Goal: Information Seeking & Learning: Learn about a topic

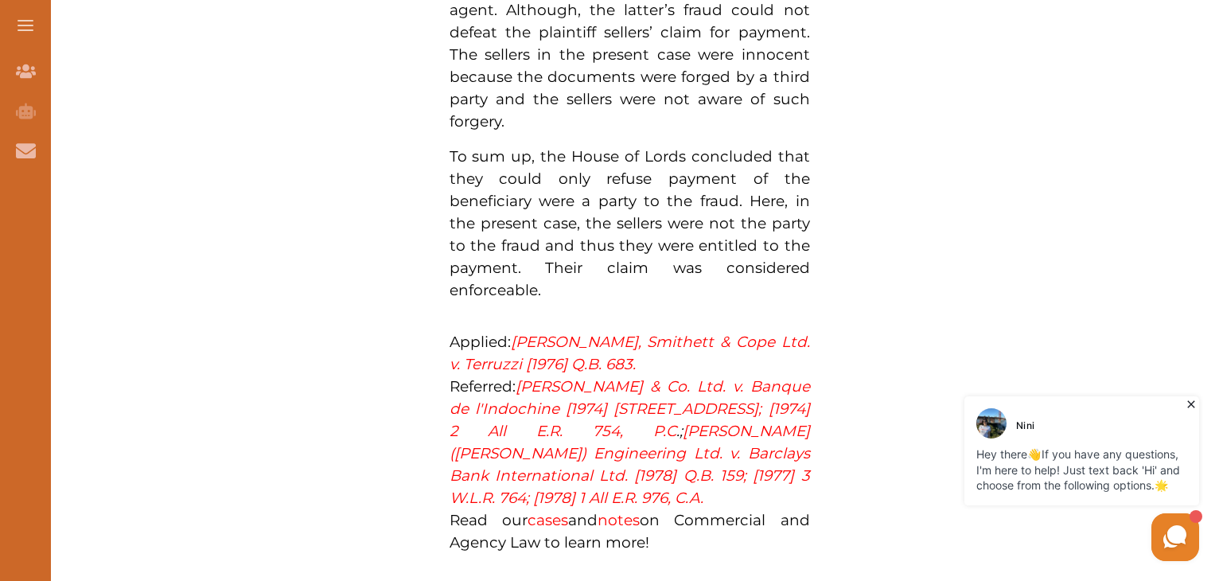
scroll to position [1591, 0]
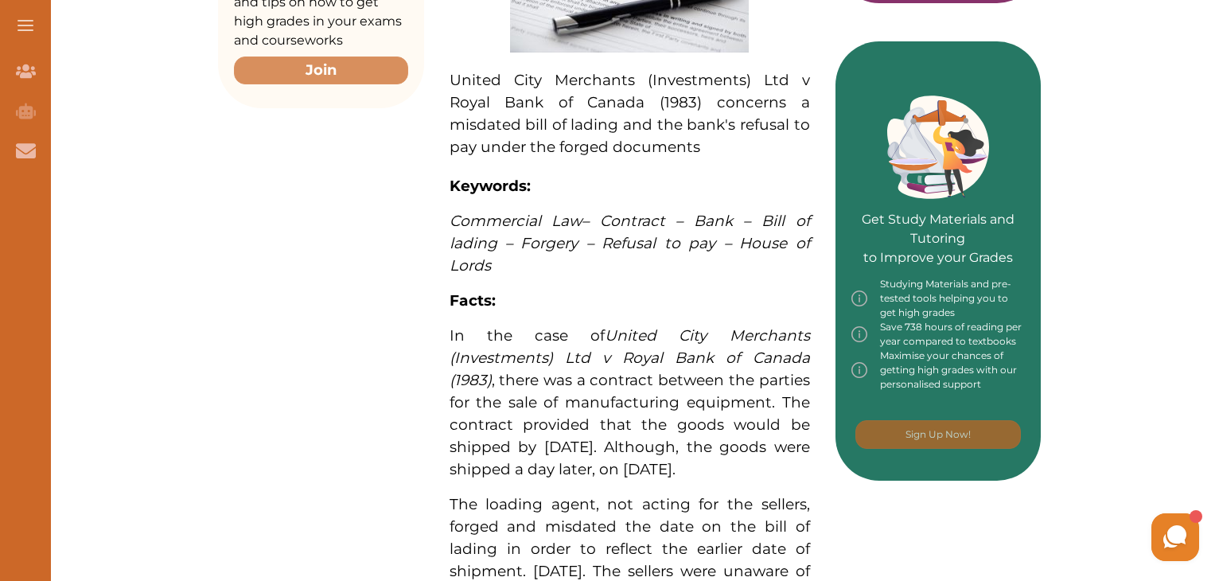
scroll to position [637, 0]
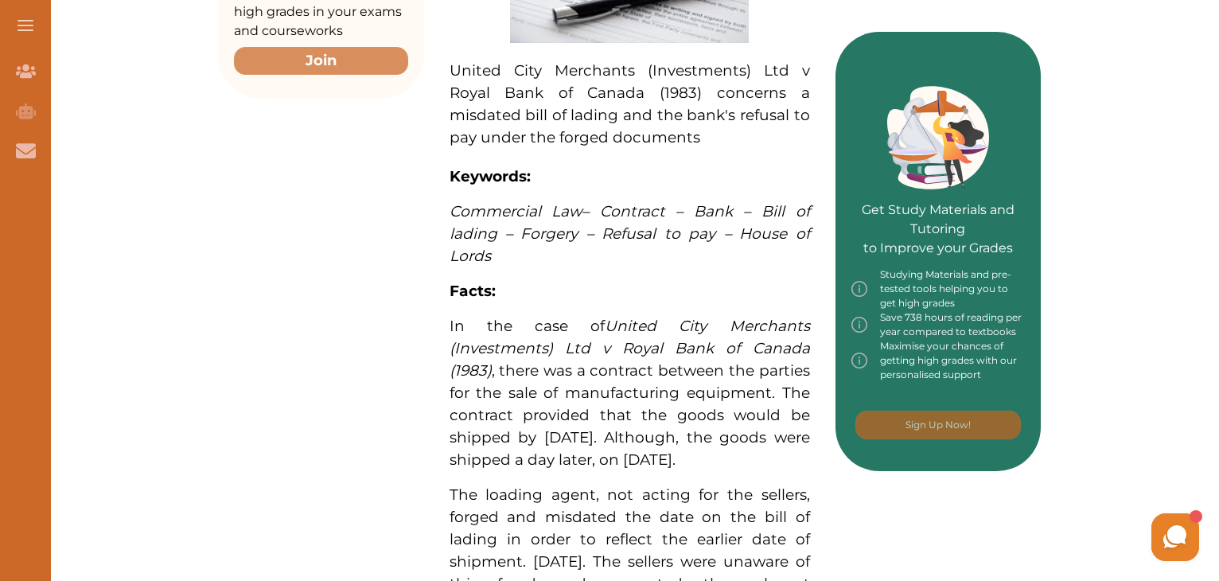
drag, startPoint x: 438, startPoint y: 212, endPoint x: 581, endPoint y: 221, distance: 143.5
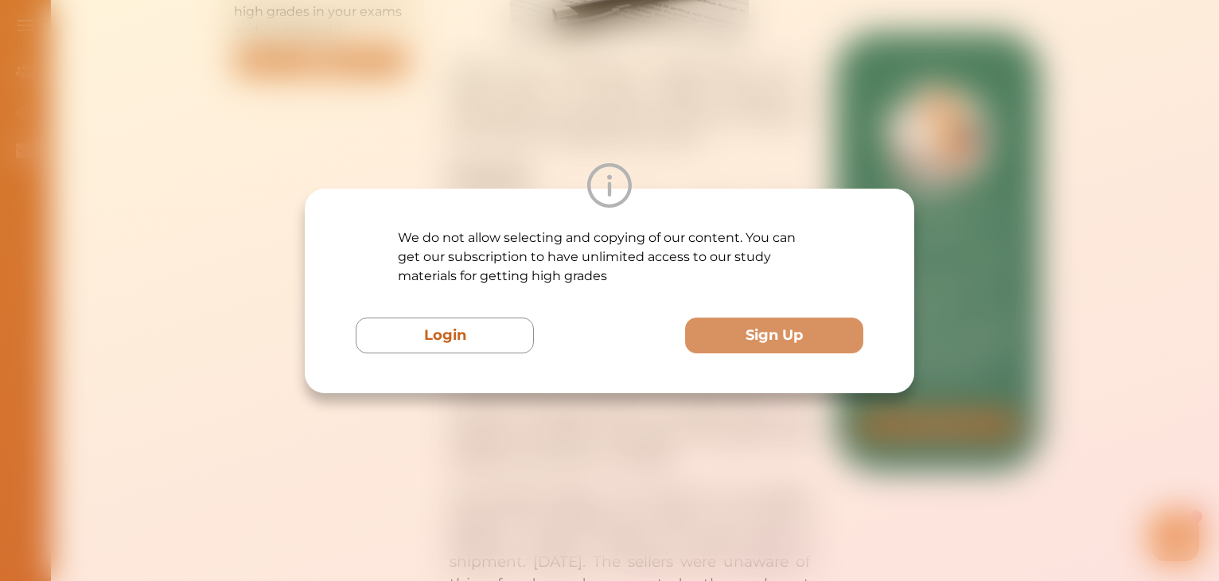
click at [675, 202] on div at bounding box center [610, 185] width 610 height 45
click at [802, 115] on div "We do not allow selecting and copying of our content. You can get our subscript…" at bounding box center [609, 290] width 1219 height 581
click at [761, 137] on div "We do not allow selecting and copying of our content. You can get our subscript…" at bounding box center [609, 290] width 1219 height 581
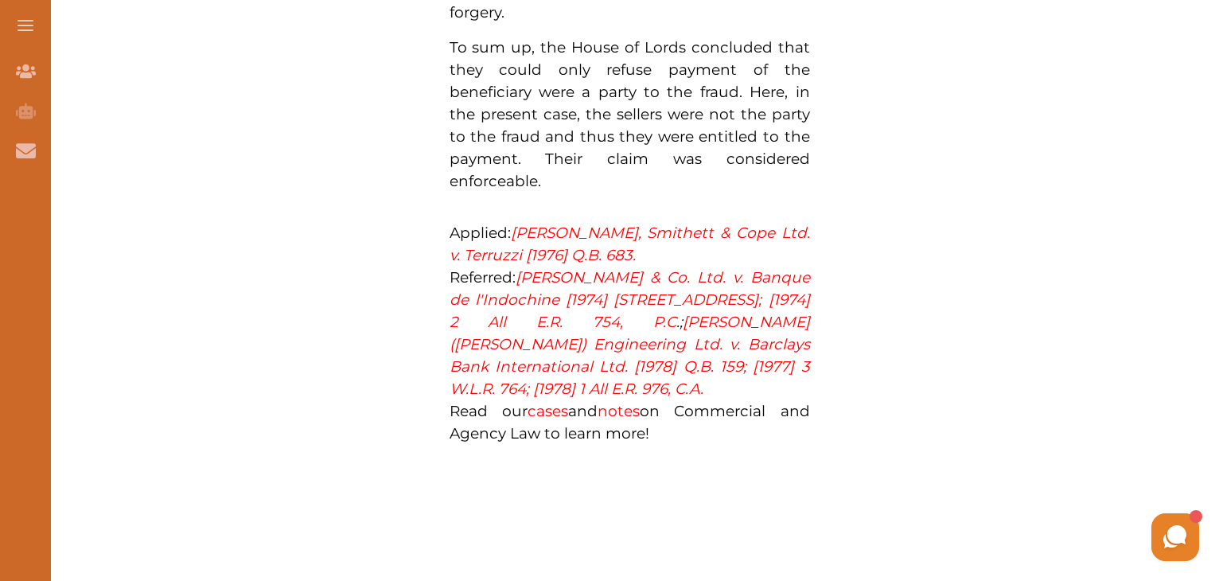
scroll to position [1830, 0]
